Goal: Information Seeking & Learning: Learn about a topic

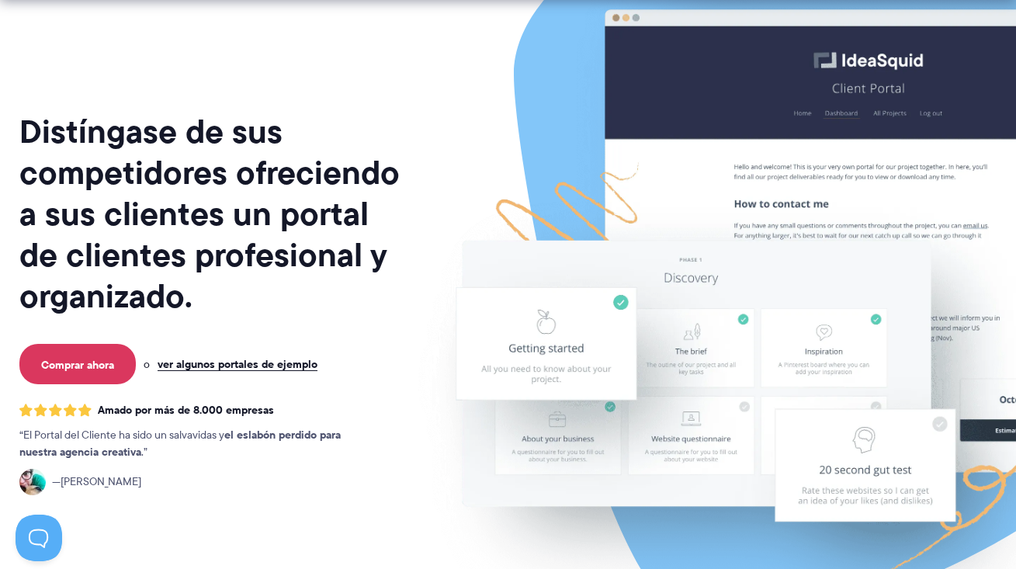
scroll to position [105, 0]
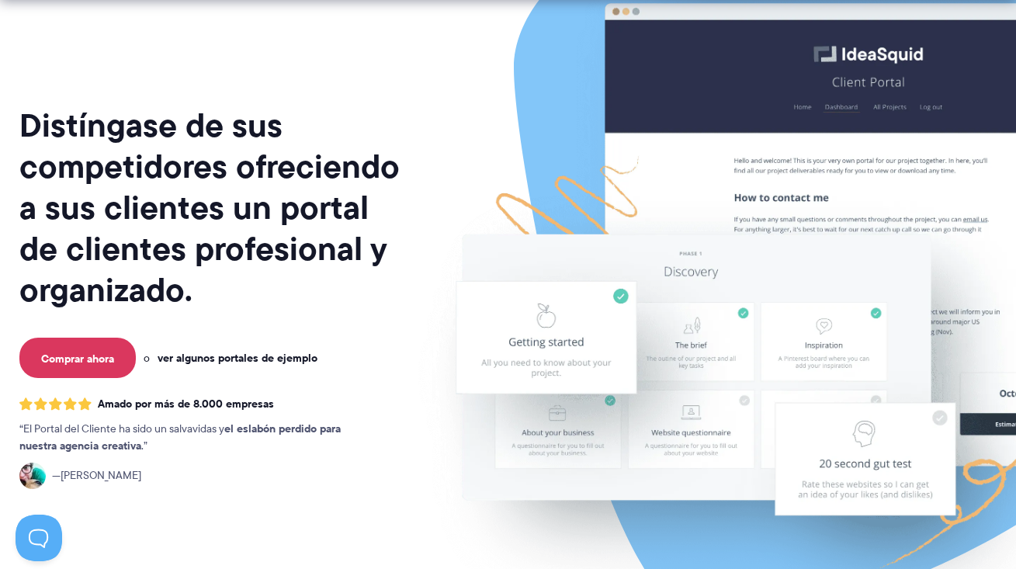
click at [283, 354] on font "ver algunos portales de ejemplo" at bounding box center [237, 357] width 160 height 17
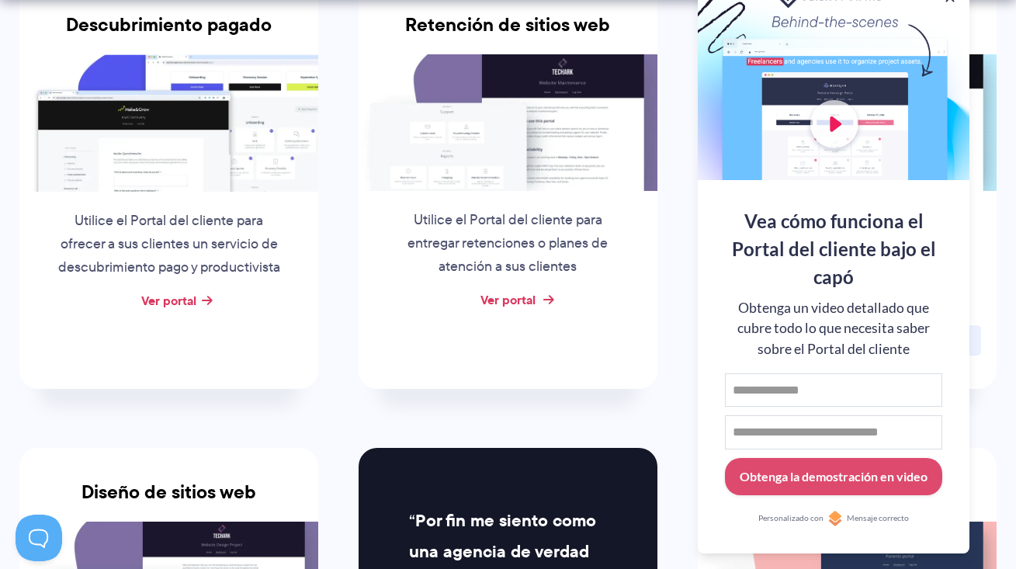
scroll to position [444, 0]
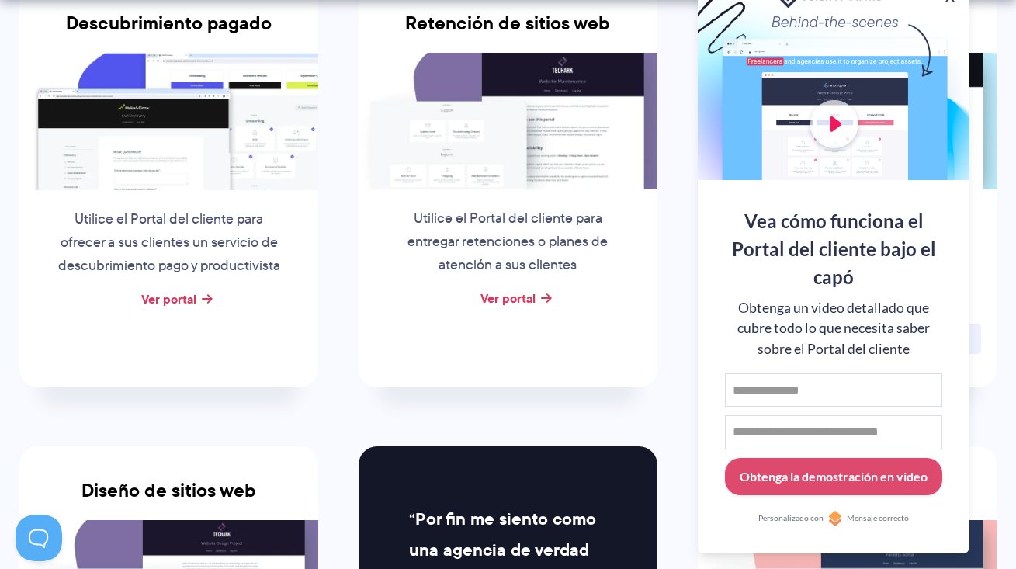
click at [645, 408] on li "Retención de sitios web Utilice el Portal del cliente para entregar retenciones…" at bounding box center [507, 183] width 339 height 466
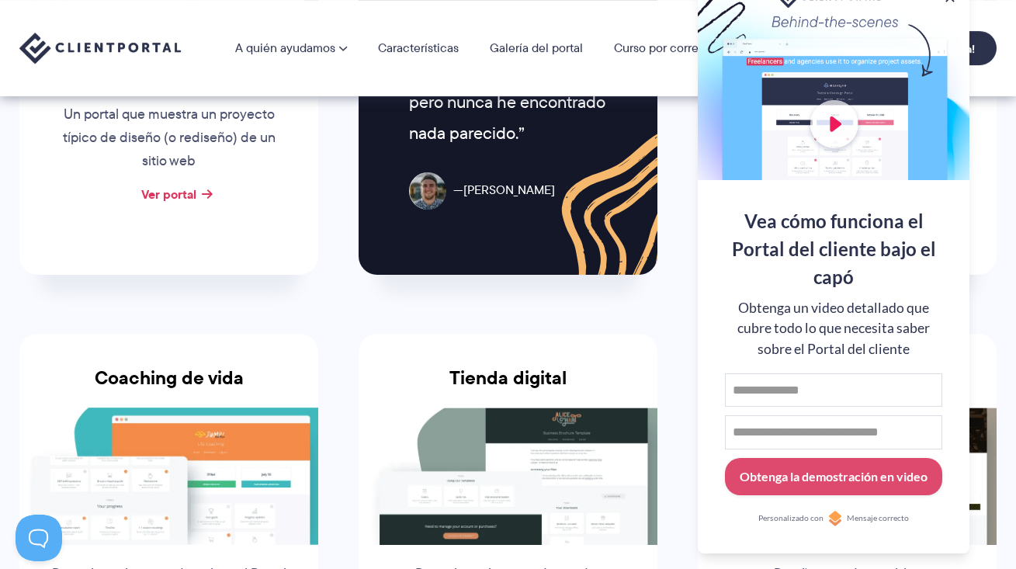
scroll to position [0, 0]
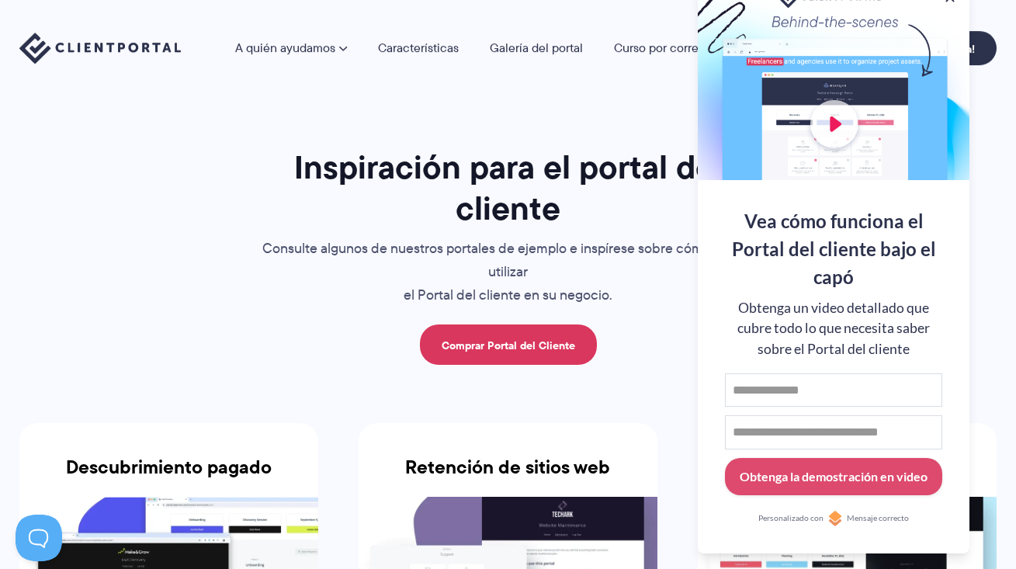
click at [621, 306] on p "Consulte algunos de nuestros portales de ejemplo e inspírese sobre cómo puede u…" at bounding box center [508, 272] width 520 height 70
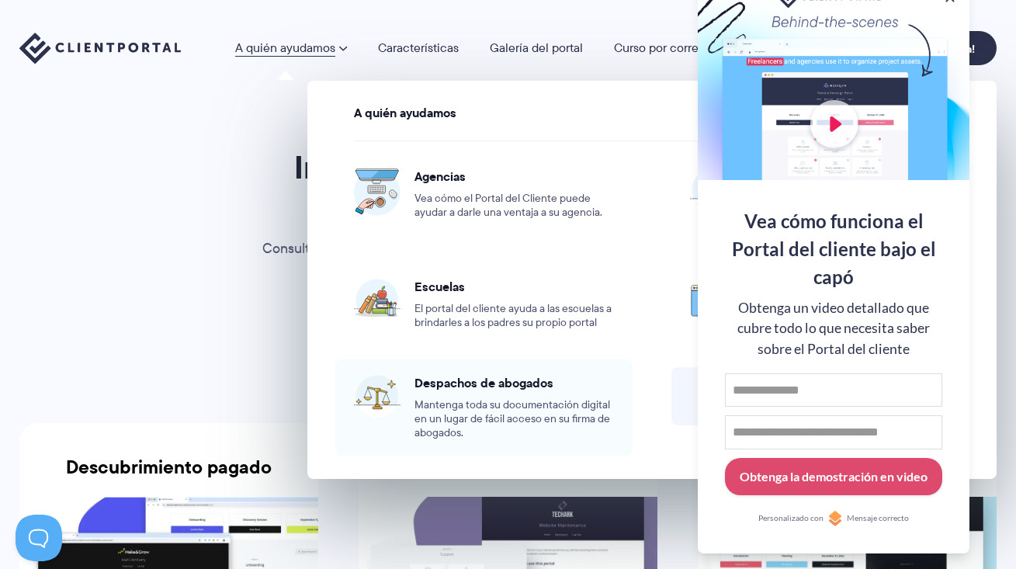
click at [449, 373] on font "Despachos de abogados" at bounding box center [483, 382] width 139 height 19
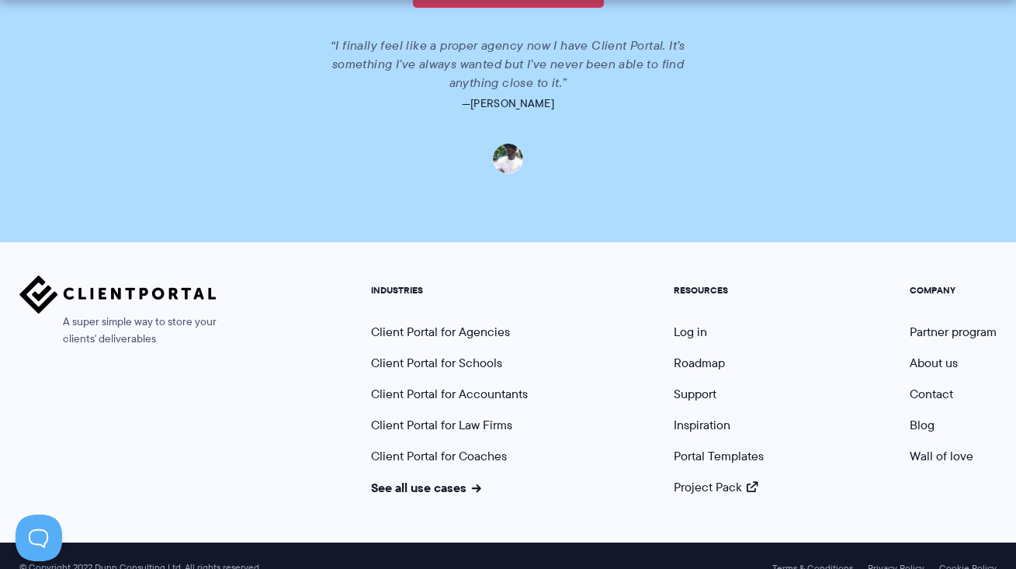
scroll to position [3497, 0]
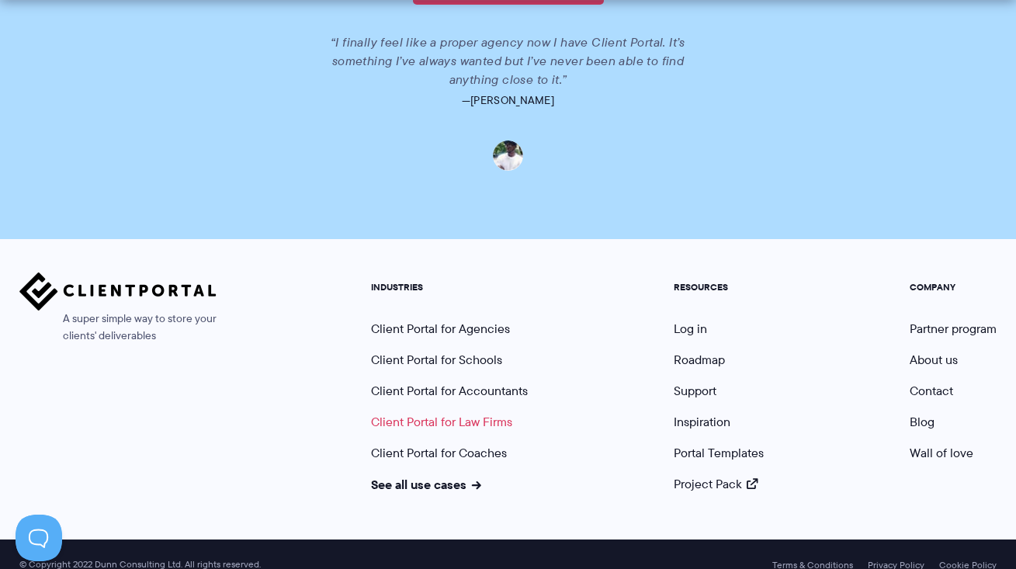
click at [486, 416] on link "Client Portal for Law Firms" at bounding box center [441, 422] width 141 height 18
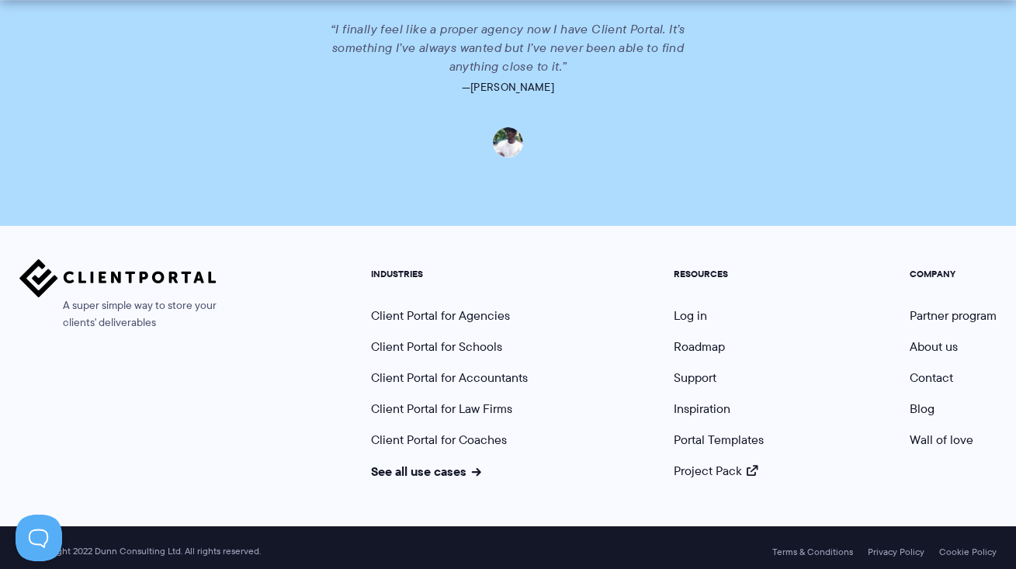
scroll to position [3514, 0]
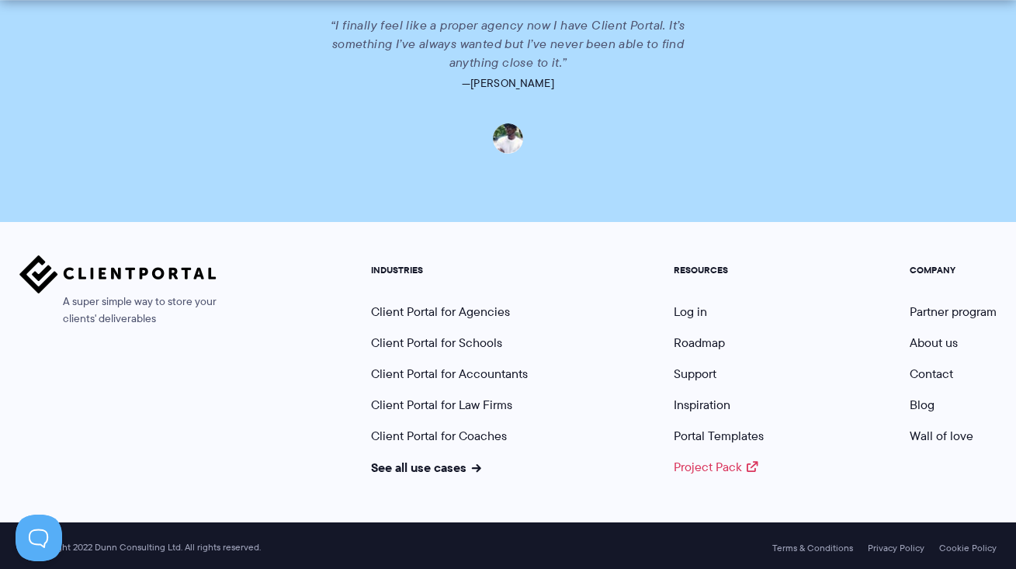
click at [718, 467] on link "Project Pack" at bounding box center [715, 467] width 84 height 18
click at [445, 462] on link "See all use cases" at bounding box center [426, 467] width 110 height 19
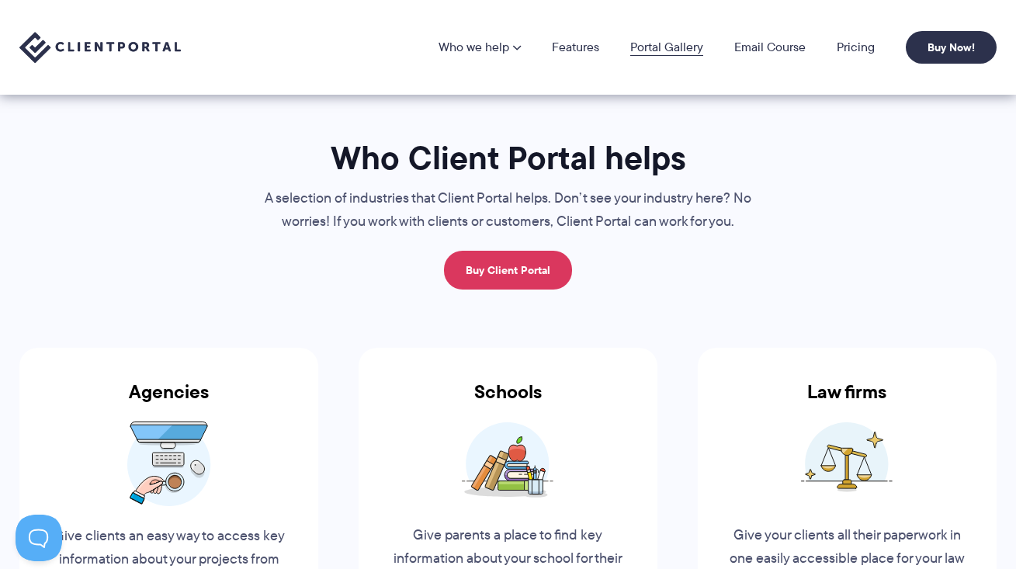
click at [659, 47] on link "Portal Gallery" at bounding box center [666, 47] width 73 height 12
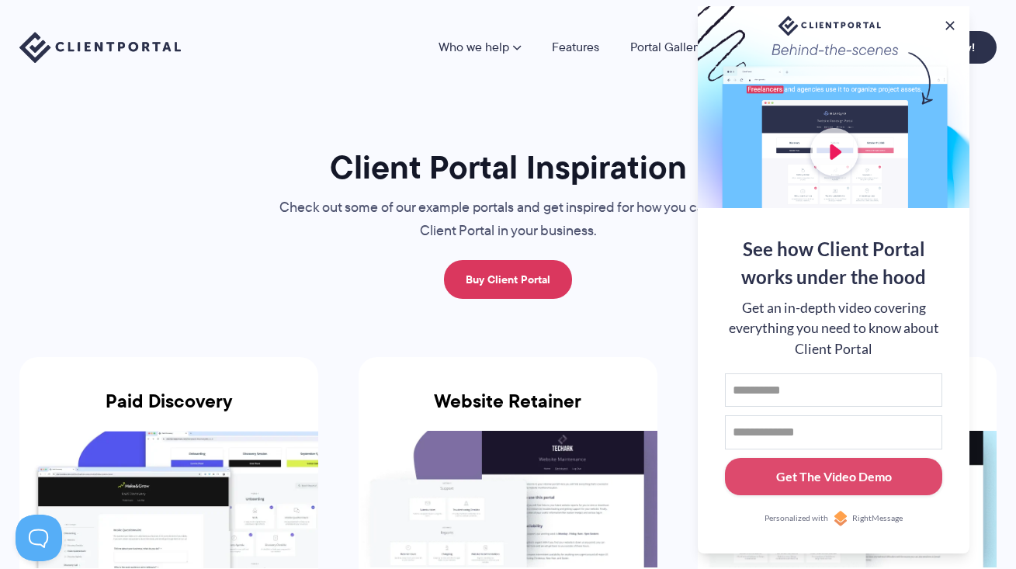
click at [836, 151] on div at bounding box center [833, 107] width 272 height 202
click at [950, 22] on button at bounding box center [949, 25] width 19 height 19
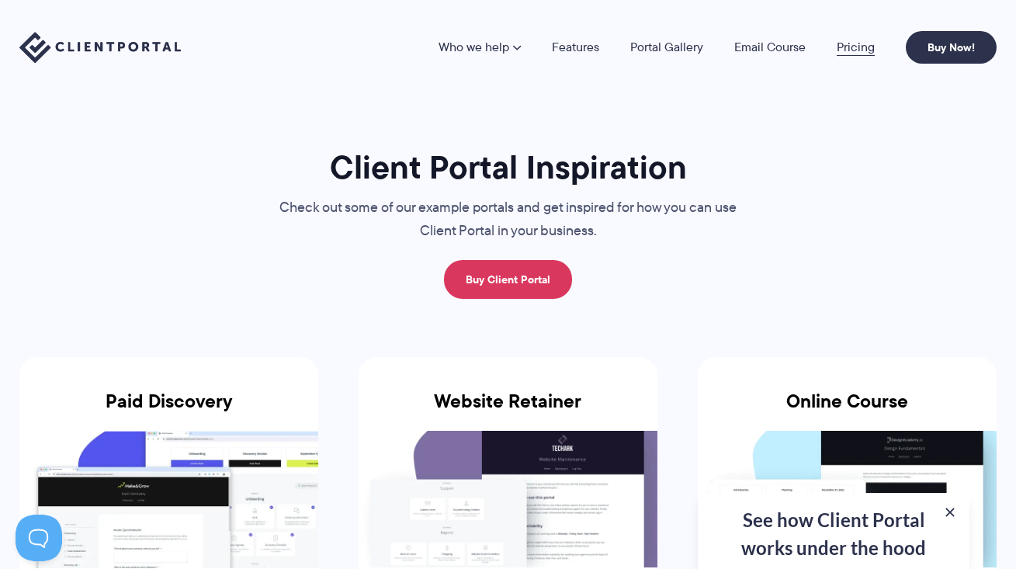
click at [857, 46] on link "Pricing" at bounding box center [855, 47] width 38 height 12
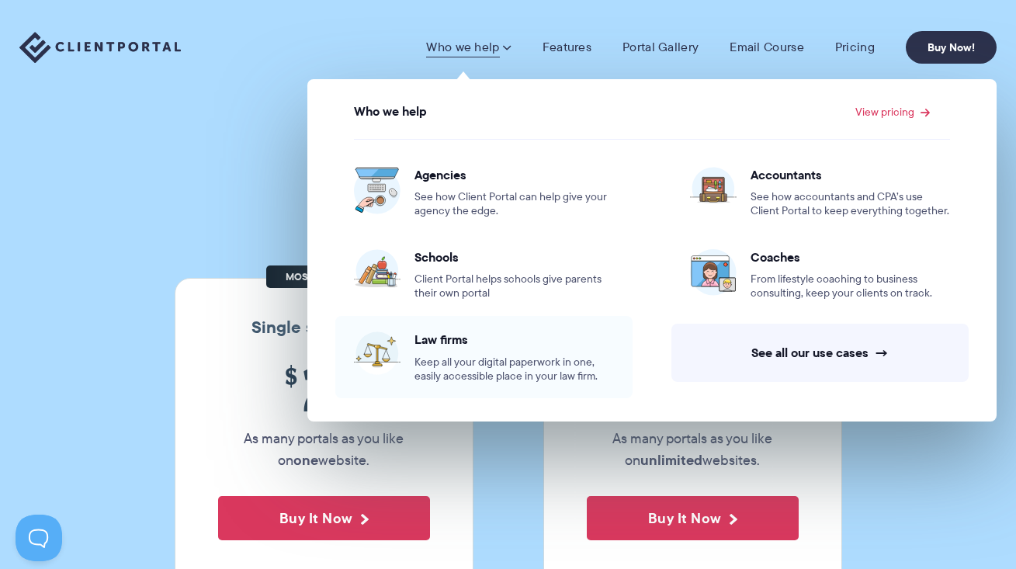
click at [507, 347] on div "Law firms Keep all your digital paperwork in one, easily accessible place in yo…" at bounding box center [513, 356] width 199 height 51
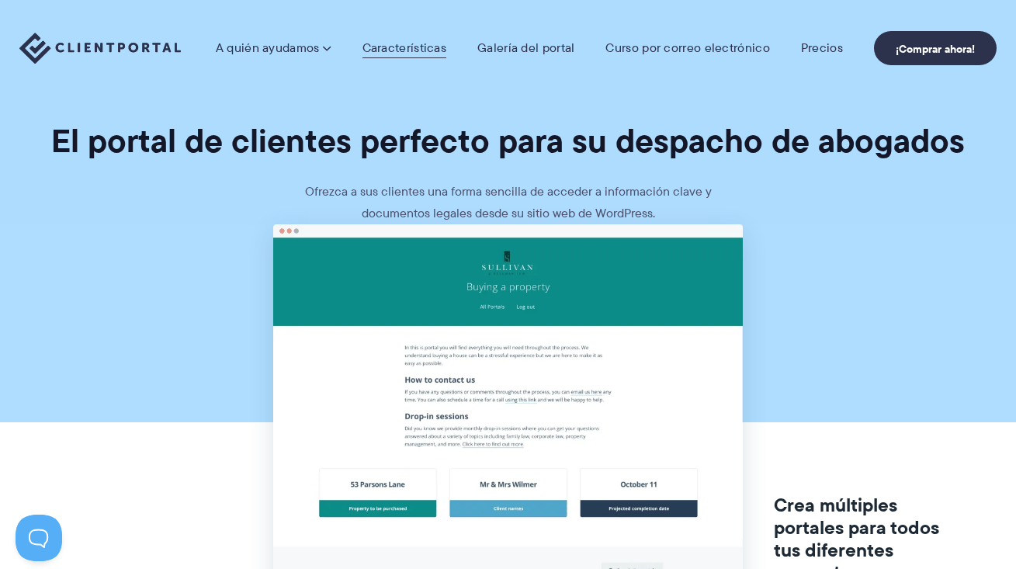
click at [398, 50] on font "Características" at bounding box center [404, 48] width 85 height 18
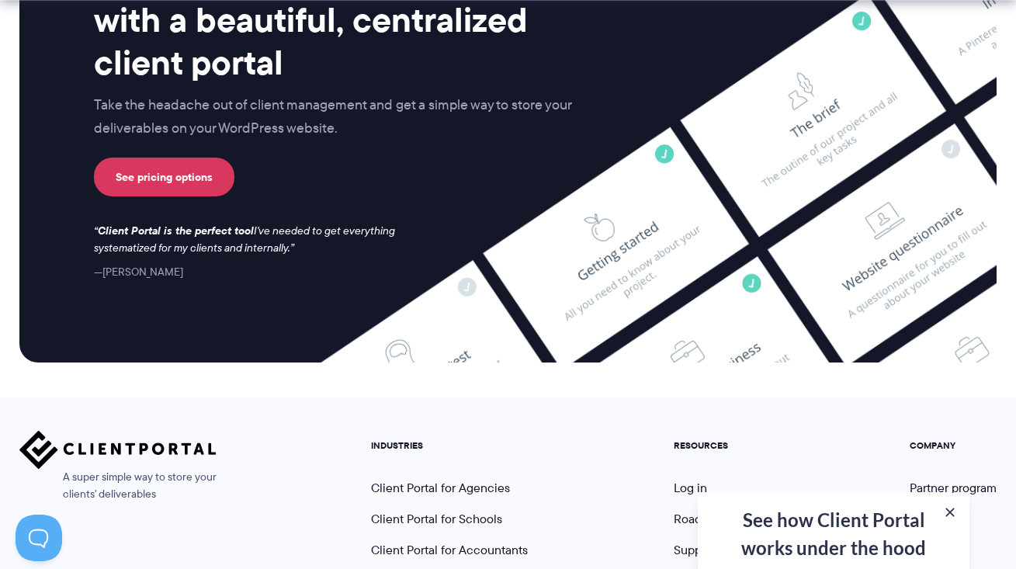
scroll to position [4104, 0]
